Goal: Navigation & Orientation: Find specific page/section

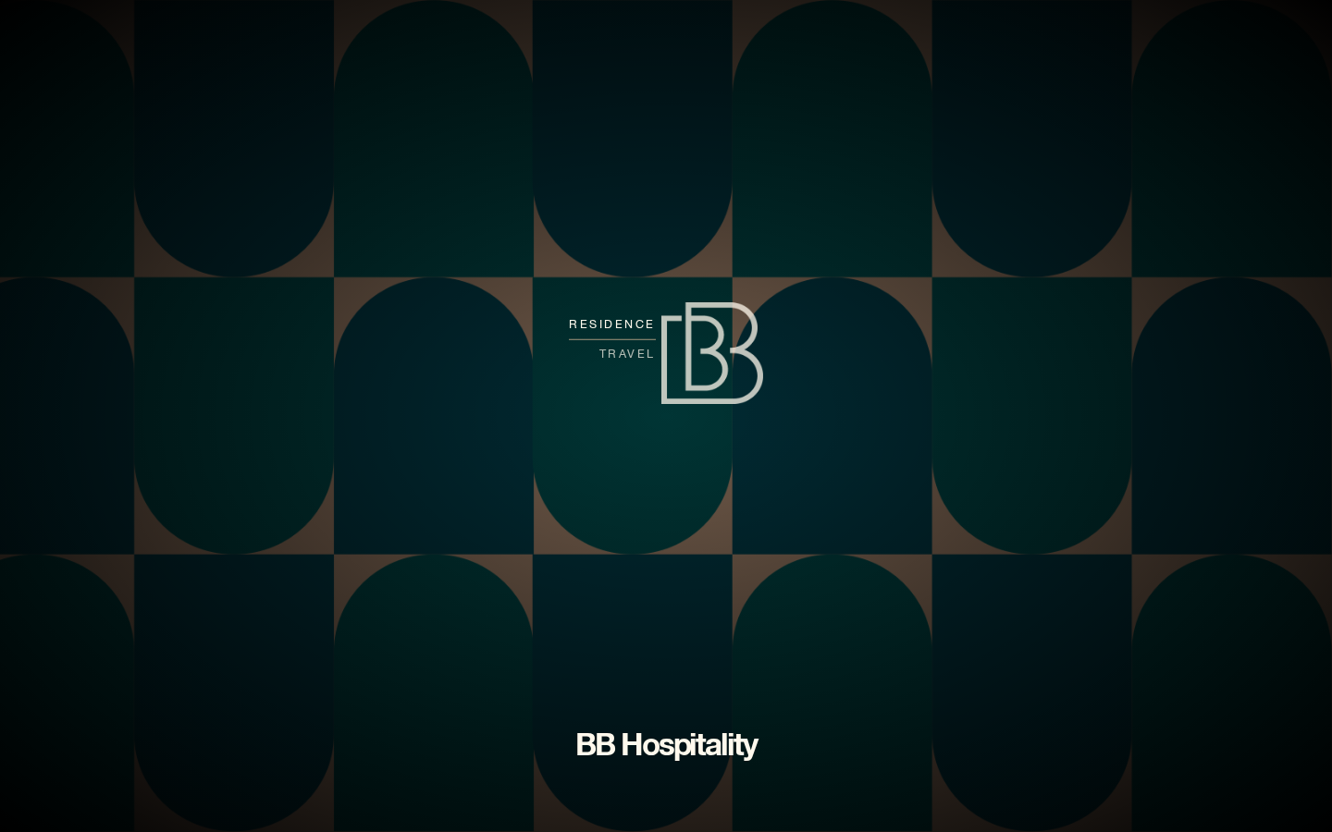
click at [635, 319] on span "residence" at bounding box center [612, 324] width 87 height 29
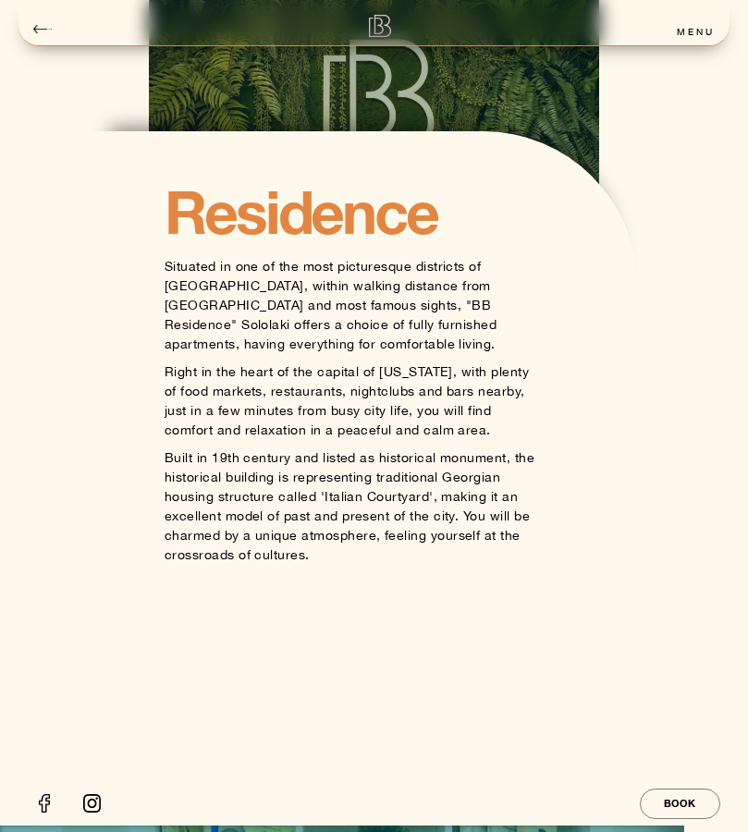
scroll to position [1219, 0]
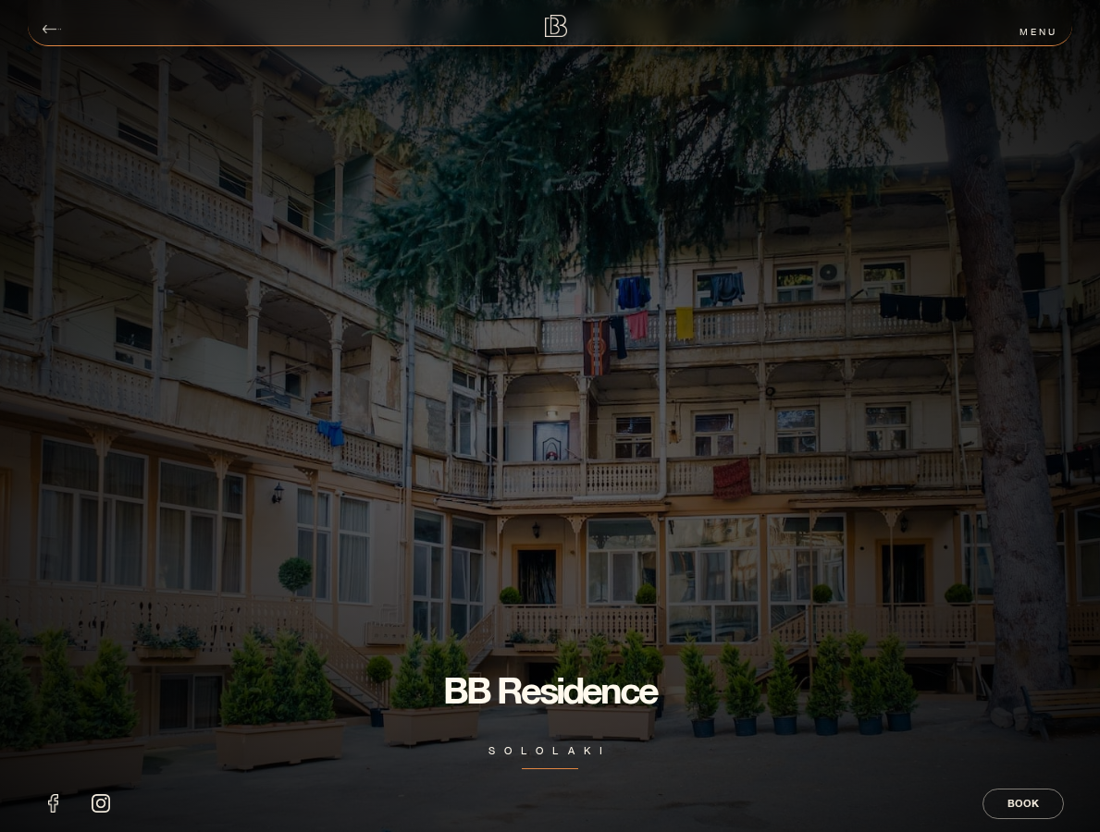
click at [1099, 234] on section "BB residence sololaki" at bounding box center [550, 416] width 1100 height 832
